Goal: Information Seeking & Learning: Find specific fact

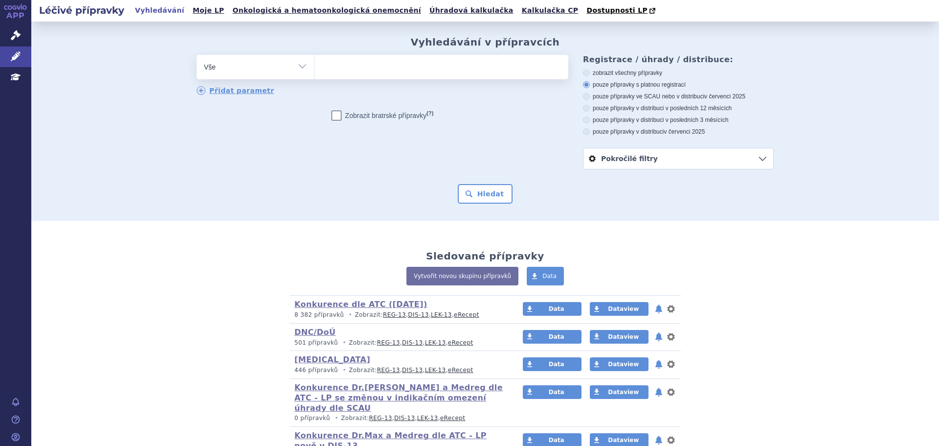
click at [229, 65] on select "Vše Přípravek/SUKL kód MAH VPOIS ATC/Aktivní látka Léková forma Síla" at bounding box center [255, 66] width 117 height 22
select select "filter-atc-group"
click at [197, 55] on select "Vše Přípravek/SUKL kód MAH VPOIS ATC/Aktivní látka Léková forma Síla" at bounding box center [255, 66] width 117 height 22
click at [366, 70] on ul at bounding box center [441, 65] width 254 height 21
click at [314, 70] on select at bounding box center [314, 66] width 0 height 24
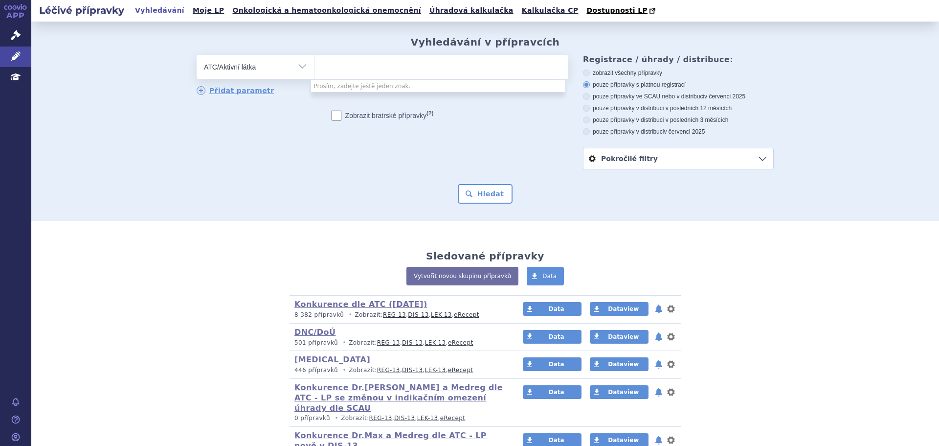
paste input "G04CA53"
type input "G04CA53"
select select "G04CA53"
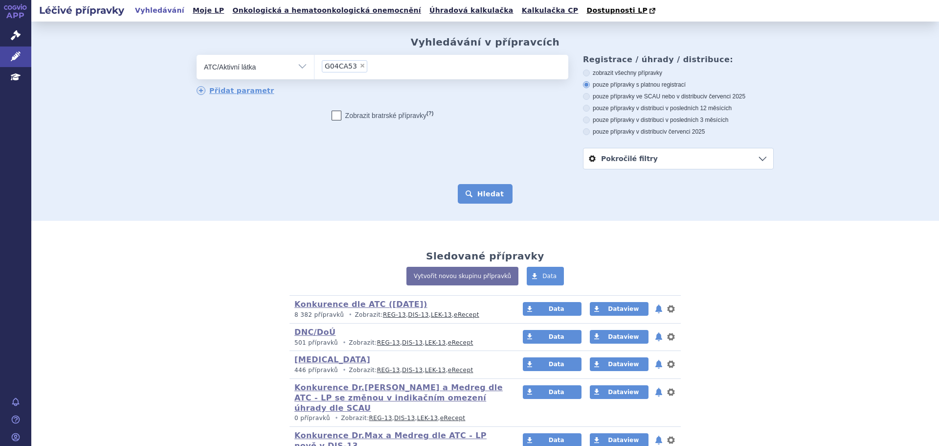
click at [475, 202] on button "Hledat" at bounding box center [485, 194] width 55 height 20
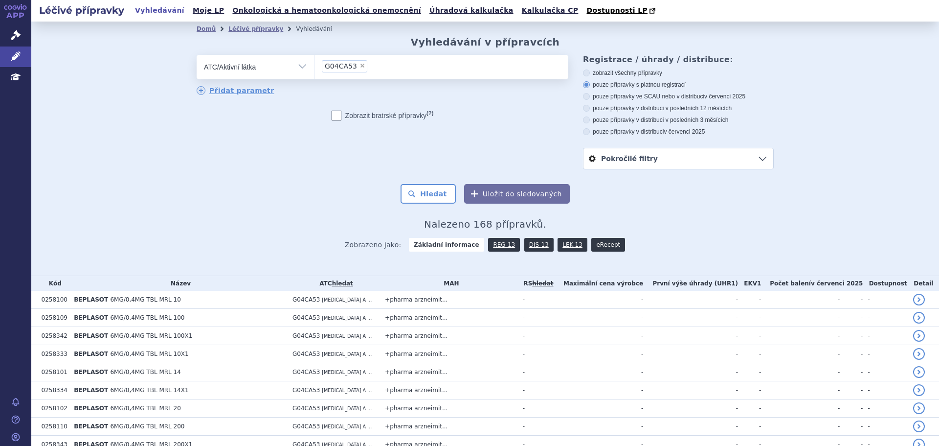
click at [597, 245] on link "eRecept" at bounding box center [608, 245] width 34 height 14
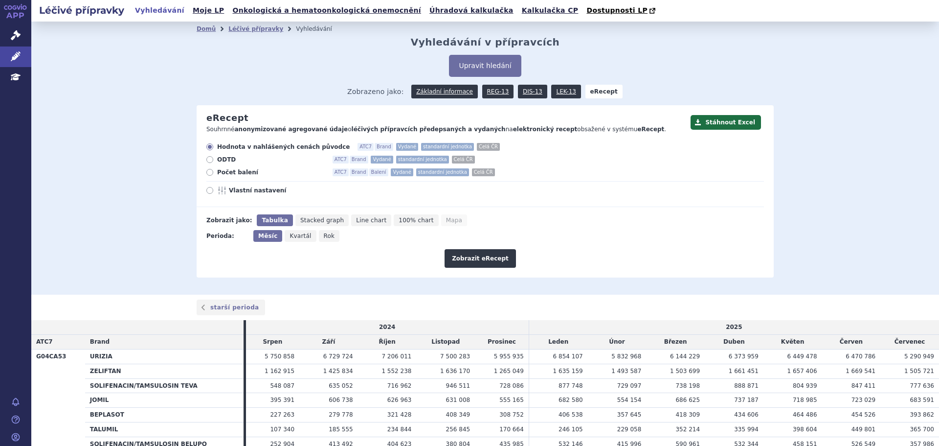
click at [238, 175] on span "Počet balení" at bounding box center [271, 172] width 108 height 8
click at [214, 175] on input "Počet balení ATC7 Brand Balení Vydané standardní jednotka Celá ČR" at bounding box center [210, 173] width 6 height 6
radio input "true"
click at [244, 194] on span "Vlastní nastavení" at bounding box center [283, 190] width 108 height 8
click at [214, 194] on input "Vlastní nastavení" at bounding box center [210, 191] width 6 height 6
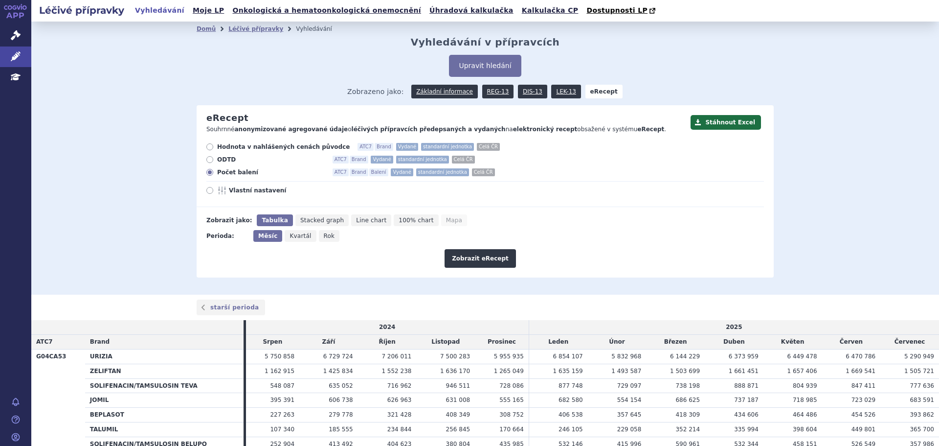
radio input "true"
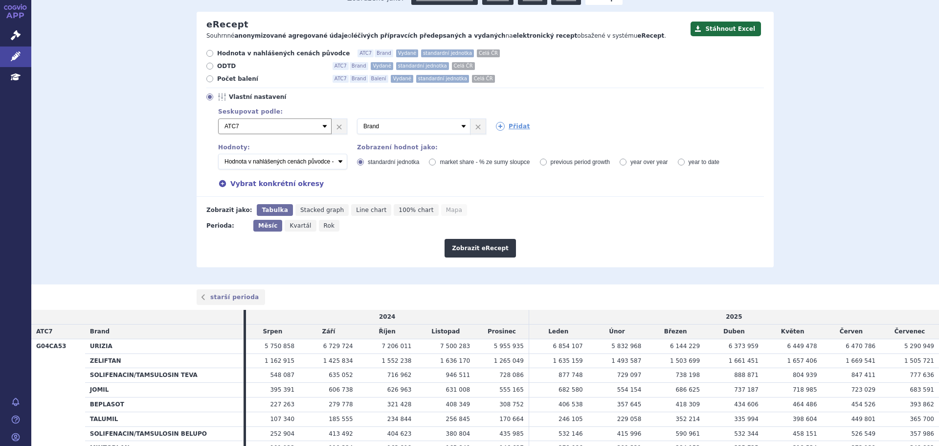
scroll to position [98, 0]
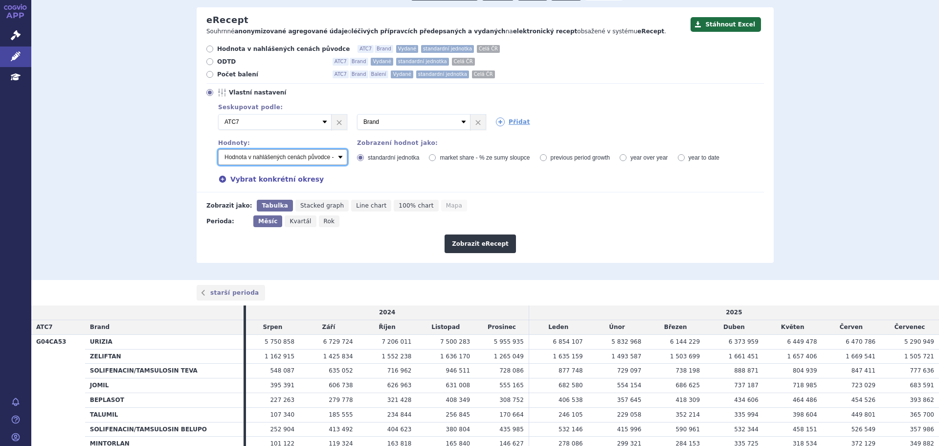
click at [336, 157] on select "Počet balení - vydané Hodnota v nahlášených cenách původce - vydané Hodnota v m…" at bounding box center [282, 157] width 129 height 16
select select "predepsanePackages"
click at [218, 150] on select "Počet balení - vydané Hodnota v nahlášených cenách původce - vydané Hodnota v m…" at bounding box center [282, 157] width 129 height 16
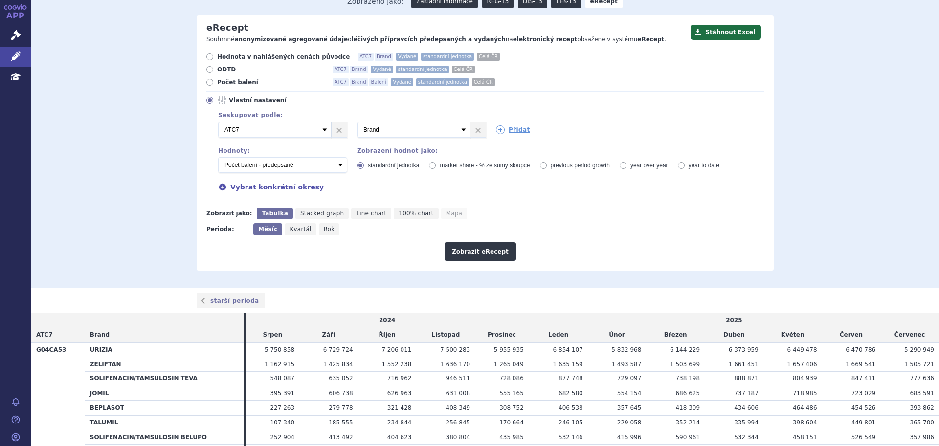
scroll to position [41, 0]
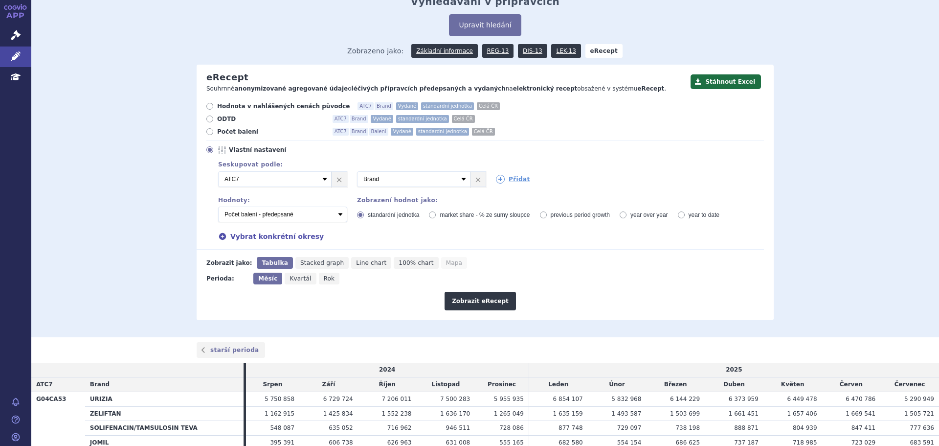
click at [295, 279] on span "Kvartál" at bounding box center [301, 278] width 22 height 7
click at [291, 279] on input "Kvartál" at bounding box center [288, 275] width 6 height 6
radio input "true"
click at [478, 304] on button "Zobrazit eRecept" at bounding box center [480, 300] width 71 height 19
click at [522, 176] on link "Přidat" at bounding box center [513, 179] width 34 height 9
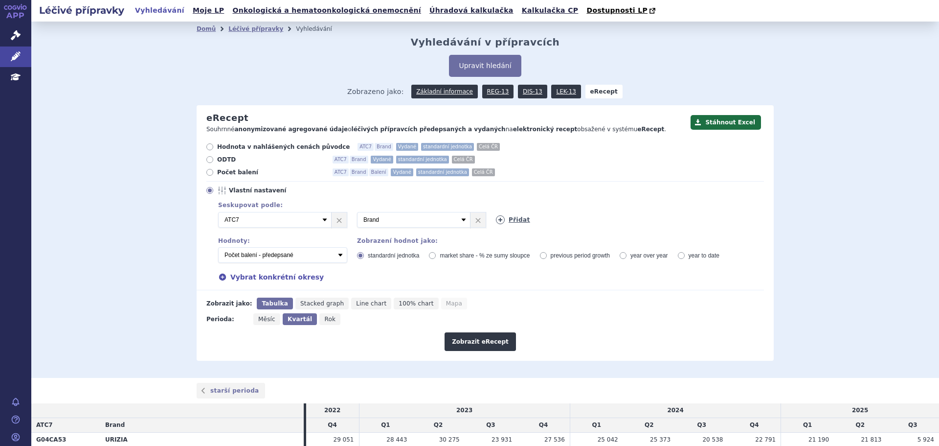
click at [509, 221] on link "Přidat" at bounding box center [513, 219] width 34 height 9
click at [554, 220] on select "Vyberte groupování ATC3 ATC5 ATC7 Brand Balení Síla Forma SÚKL kód MAH VPOIS Re…" at bounding box center [552, 220] width 113 height 16
select select "package"
click at [496, 212] on select "Vyberte groupování ATC3 ATC5 ATC7 Brand Balení Síla Forma SÚKL kód MAH VPOIS Re…" at bounding box center [552, 220] width 113 height 16
click at [484, 341] on button "Zobrazit eRecept" at bounding box center [480, 341] width 71 height 19
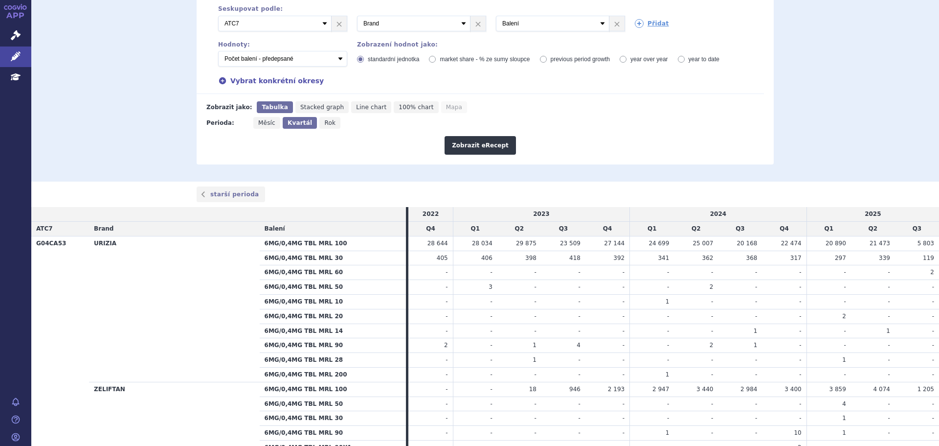
scroll to position [196, 0]
drag, startPoint x: 272, startPoint y: 243, endPoint x: 916, endPoint y: 242, distance: 643.2
click at [916, 242] on tr "G04CA53 URIZIA 6MG/0,4MG TBL MRL 100 28 644 28 034 29 875 23 509 27 144" at bounding box center [485, 243] width 908 height 15
click at [723, 263] on td "368" at bounding box center [740, 258] width 44 height 15
click at [324, 122] on span "Rok" at bounding box center [329, 123] width 11 height 7
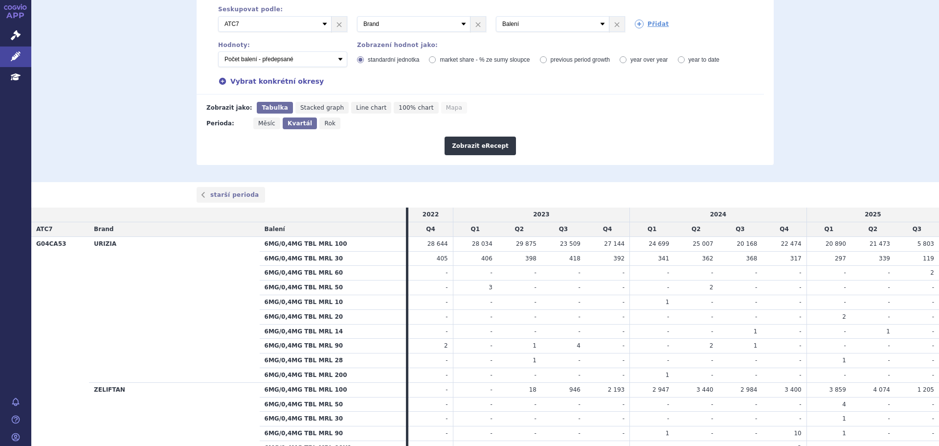
click at [323, 122] on input "Rok" at bounding box center [322, 120] width 6 height 6
radio input "true"
click at [484, 145] on button "Zobrazit eRecept" at bounding box center [480, 145] width 71 height 19
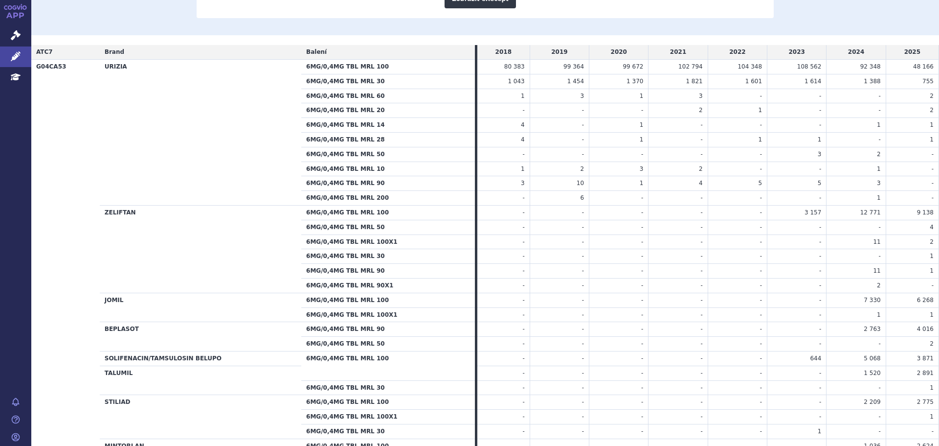
scroll to position [391, 0]
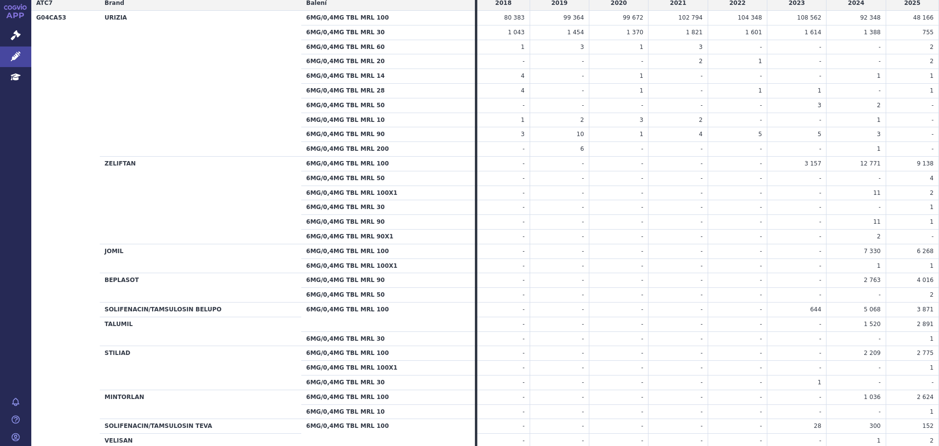
drag, startPoint x: 318, startPoint y: 267, endPoint x: 856, endPoint y: 256, distance: 538.6
click at [856, 256] on tbody "G04CA53 URIZIA 6MG/0,4MG TBL MRL 100 80 383 99 364 99 672 102 794 104 348 -" at bounding box center [485, 229] width 908 height 437
click at [856, 256] on td "7 330" at bounding box center [856, 251] width 59 height 15
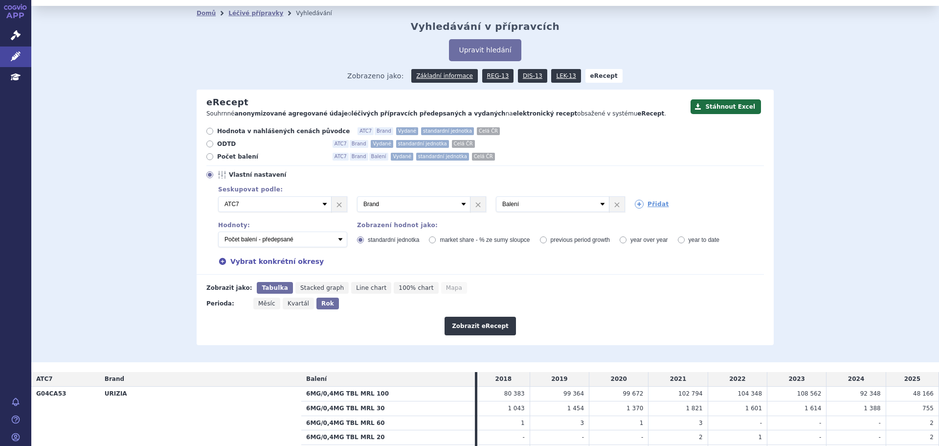
scroll to position [0, 0]
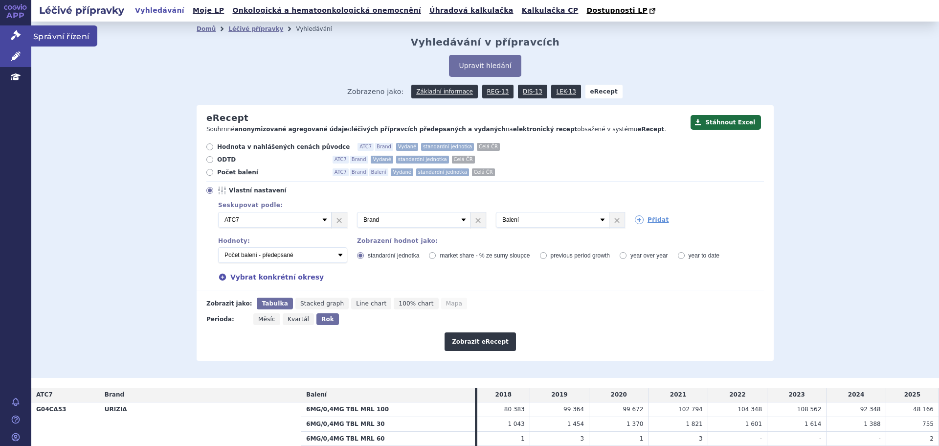
click at [21, 39] on link "Správní řízení" at bounding box center [15, 35] width 31 height 21
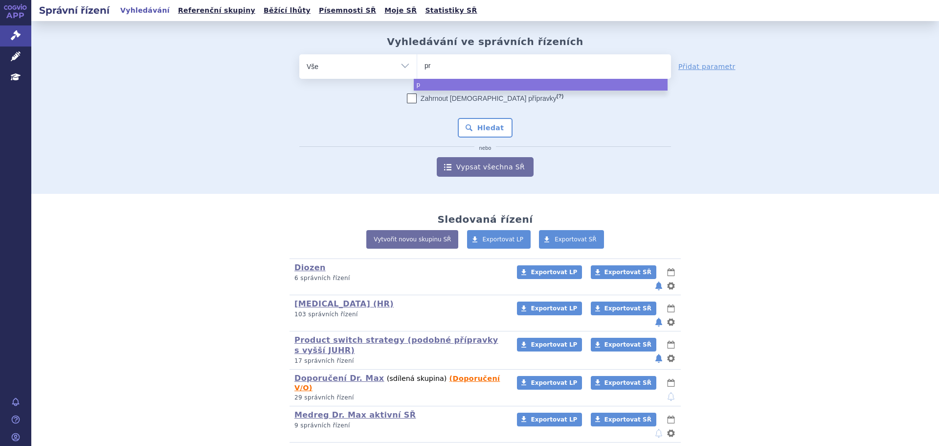
type input "pre"
type input "preg"
type input "pregab"
type input "pregabali"
type input "pregabalin"
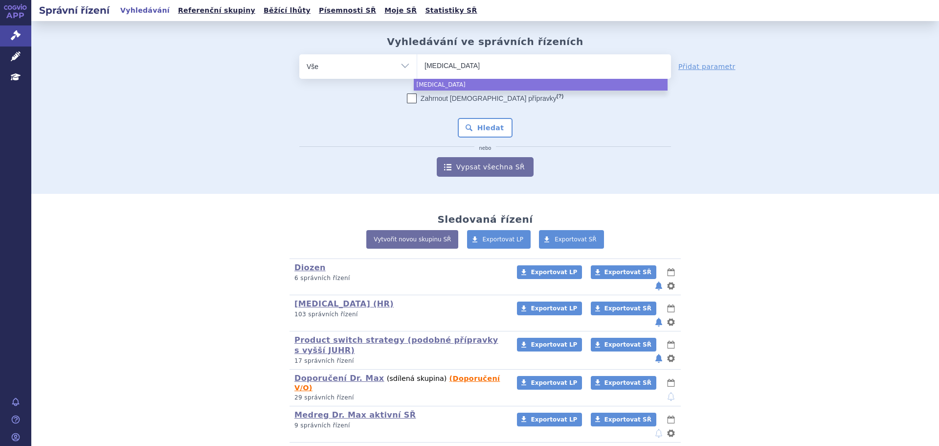
type input "pregabalin m"
type input "pregabalin med"
type input "pregabalin medre"
type input "[MEDICAL_DATA] medreg"
select select "[MEDICAL_DATA] medreg"
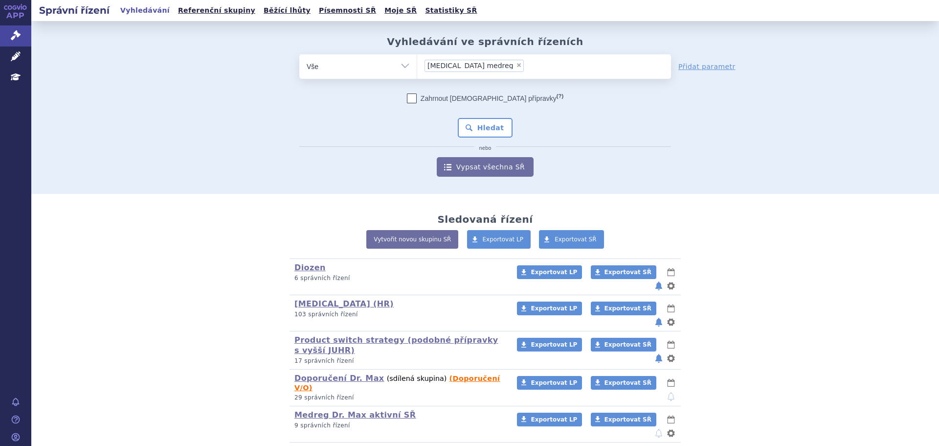
click at [488, 117] on div "Zahrnout bratrské přípravky (?) * Pozor, hledání dle vyhledávacího parametru In…" at bounding box center [485, 134] width 372 height 83
click at [488, 127] on button "Hledat" at bounding box center [485, 128] width 55 height 20
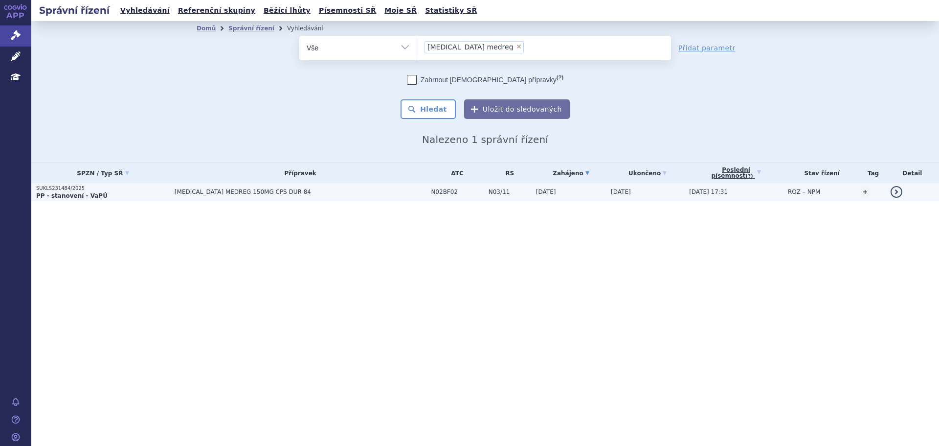
click at [220, 191] on span "[MEDICAL_DATA] MEDREG 150MG CPS DUR 84" at bounding box center [297, 191] width 245 height 7
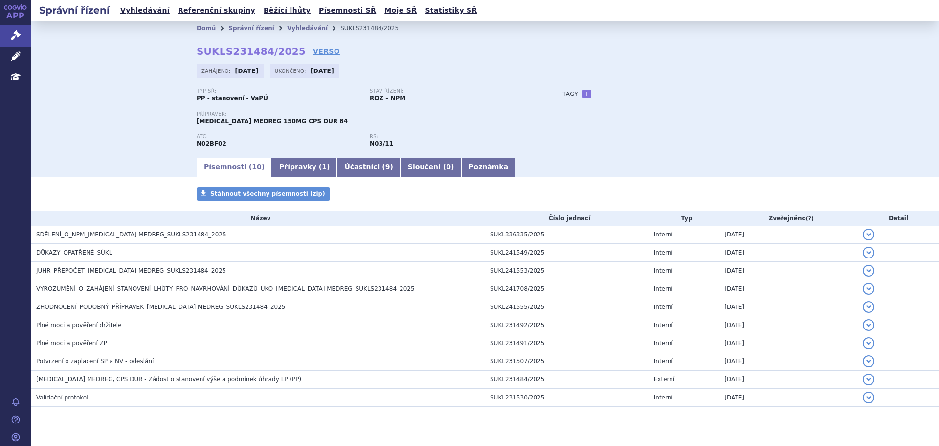
drag, startPoint x: 228, startPoint y: 69, endPoint x: 265, endPoint y: 70, distance: 36.7
click at [264, 70] on div "Zahájeno: [DATE]" at bounding box center [230, 71] width 67 height 14
click at [549, 83] on div "Zahájeno: [DATE] Ukončeno: [DATE]" at bounding box center [485, 73] width 577 height 19
